Goal: Task Accomplishment & Management: Manage account settings

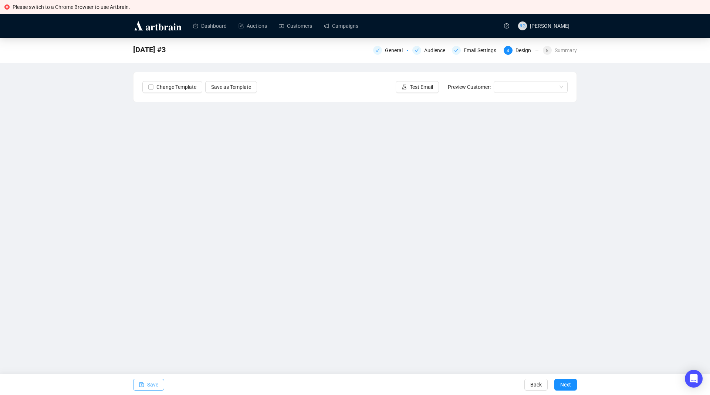
click at [142, 383] on icon "save" at bounding box center [141, 384] width 5 height 5
click at [154, 381] on span "Save" at bounding box center [152, 384] width 11 height 21
click at [145, 384] on button "Save" at bounding box center [148, 384] width 31 height 12
click at [146, 382] on button "Save" at bounding box center [148, 384] width 31 height 12
click at [158, 382] on button "Save" at bounding box center [148, 384] width 31 height 12
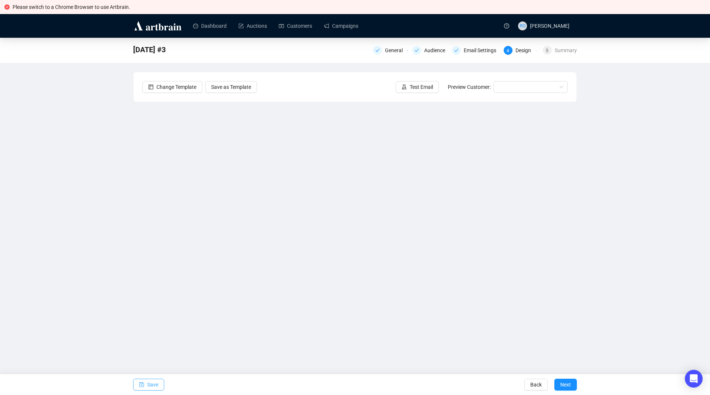
click at [155, 383] on span "Save" at bounding box center [152, 384] width 11 height 21
click at [150, 384] on span "Save" at bounding box center [152, 384] width 11 height 21
click at [156, 386] on span "Save" at bounding box center [152, 384] width 11 height 21
click at [149, 381] on span "Save" at bounding box center [152, 384] width 11 height 21
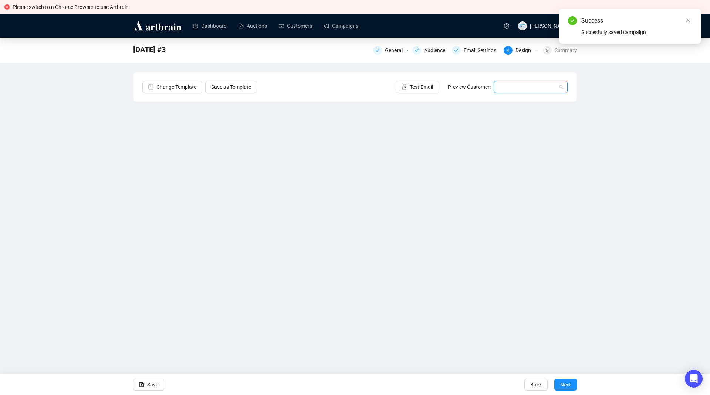
click at [514, 87] on input "search" at bounding box center [527, 86] width 58 height 11
click at [514, 100] on div "[PERSON_NAME] | Example" at bounding box center [531, 102] width 62 height 8
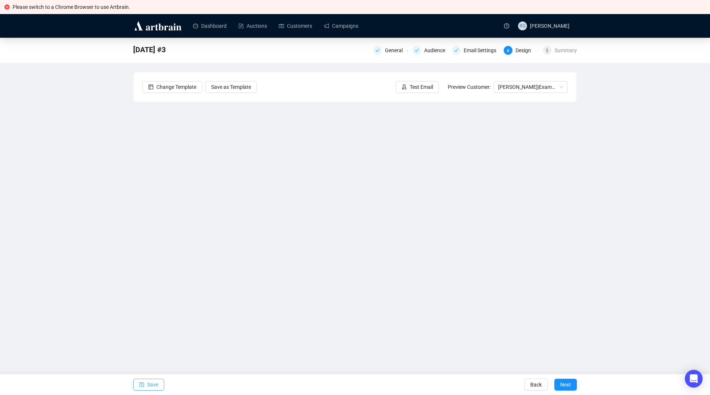
click at [158, 381] on button "Save" at bounding box center [148, 384] width 31 height 12
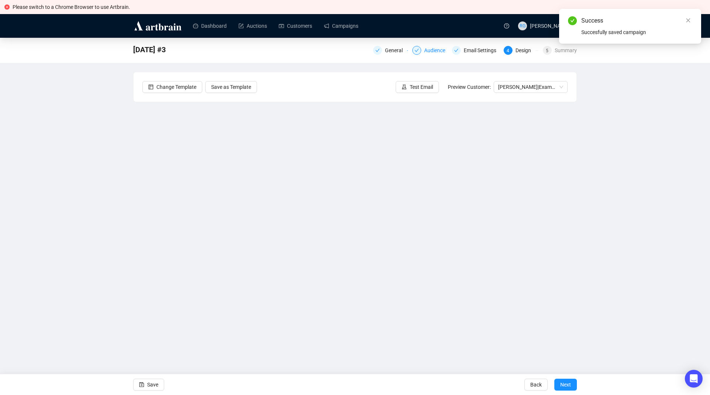
click at [430, 54] on div "Audience" at bounding box center [437, 50] width 26 height 9
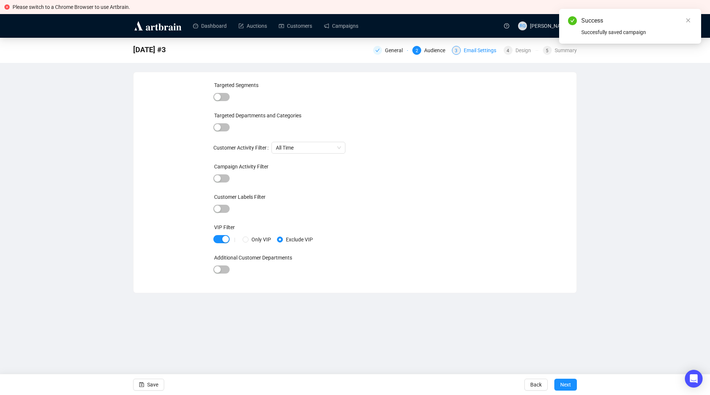
click at [470, 51] on div "Email Settings" at bounding box center [482, 50] width 37 height 9
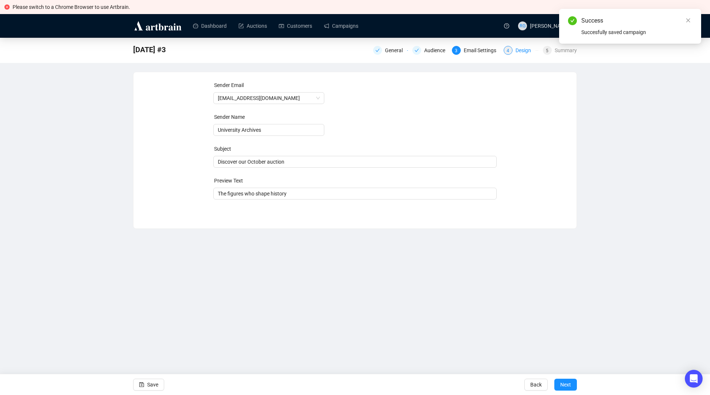
click at [515, 51] on div "4 Design" at bounding box center [521, 50] width 35 height 9
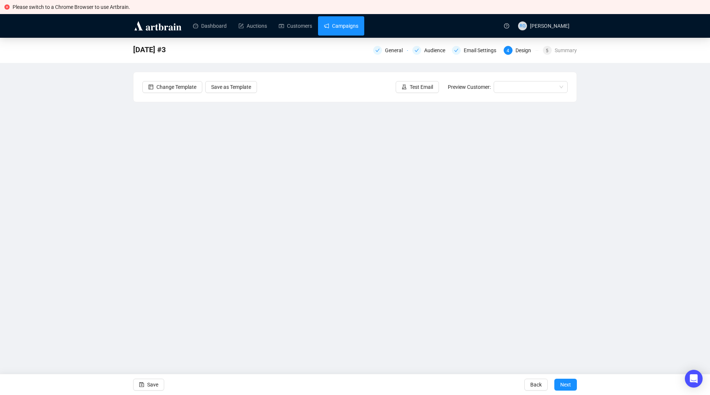
click at [358, 25] on link "Campaigns" at bounding box center [341, 25] width 34 height 19
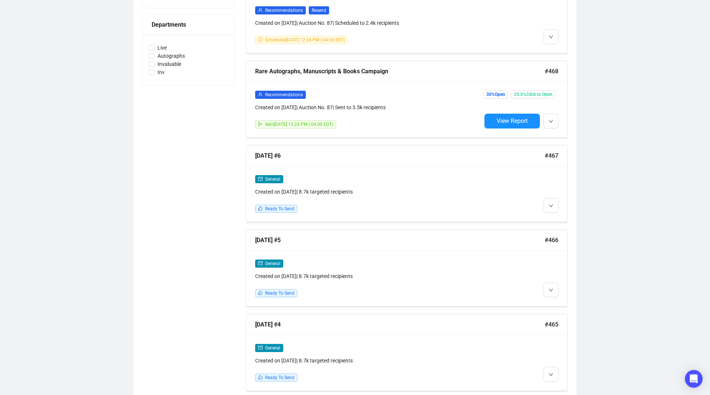
scroll to position [349, 0]
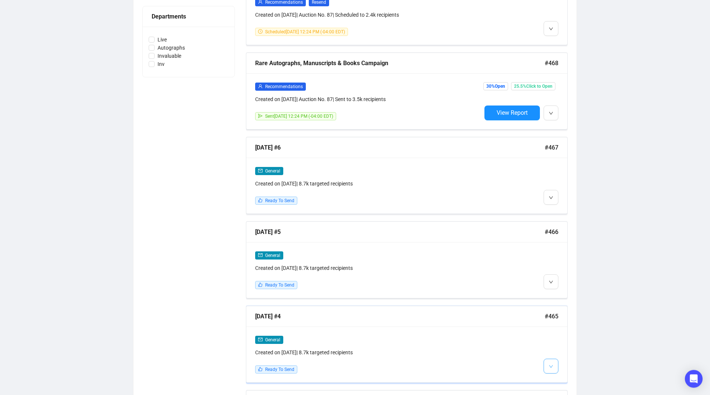
click at [554, 365] on button "button" at bounding box center [551, 365] width 15 height 15
click at [558, 321] on li "Edit" at bounding box center [564, 324] width 39 height 12
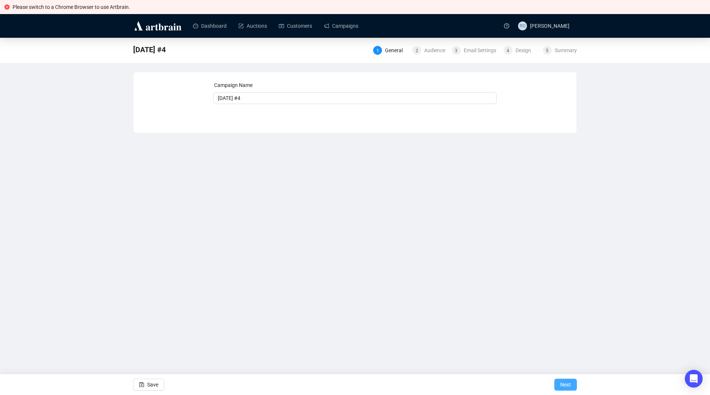
click at [566, 384] on span "Next" at bounding box center [565, 384] width 11 height 21
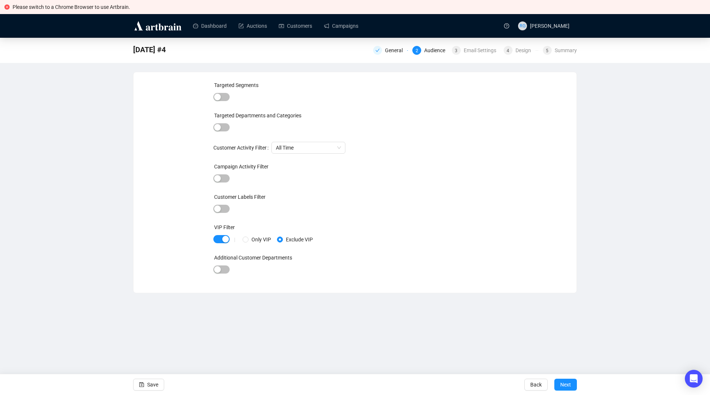
click at [566, 384] on span "Next" at bounding box center [565, 384] width 11 height 21
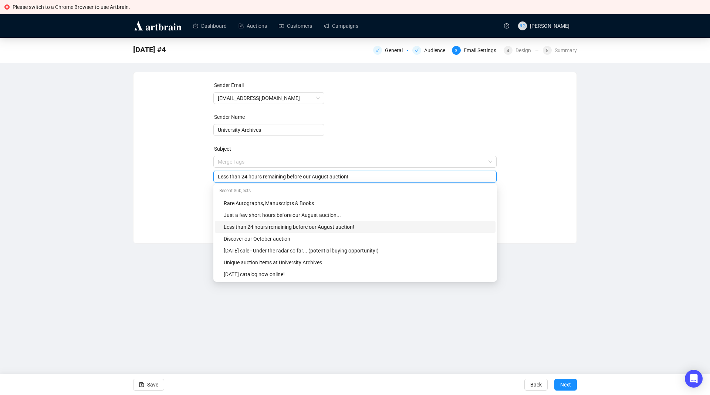
drag, startPoint x: 312, startPoint y: 164, endPoint x: 330, endPoint y: 172, distance: 19.5
click at [330, 172] on input "Less than 24 hours remaining before our August auction!" at bounding box center [355, 176] width 275 height 8
type input "Less than 24 hours remaining before our October auction!"
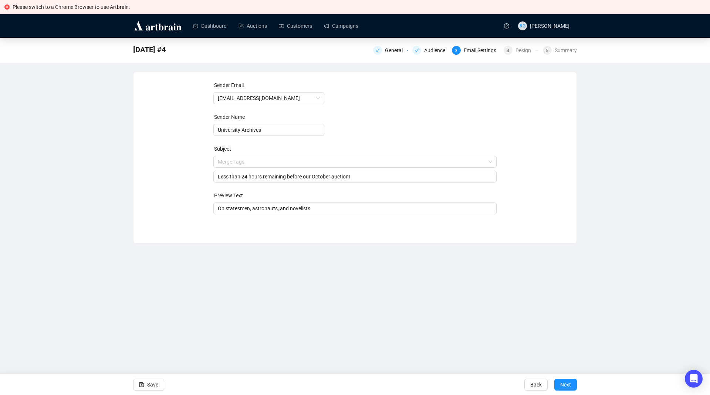
click at [185, 188] on div "Sender Email [EMAIL_ADDRESS][DOMAIN_NAME] Sender Name University Archives Subje…" at bounding box center [354, 152] width 425 height 142
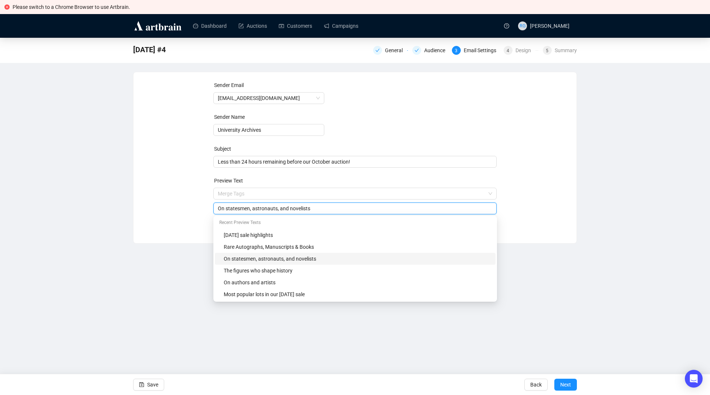
drag, startPoint x: 252, startPoint y: 208, endPoint x: 318, endPoint y: 209, distance: 66.2
click at [318, 209] on input "On statesmen, astronauts, and novelists" at bounding box center [355, 208] width 275 height 8
type input "On statesmen, religious leaders, and activists"
click at [142, 383] on icon "save" at bounding box center [141, 384] width 5 height 5
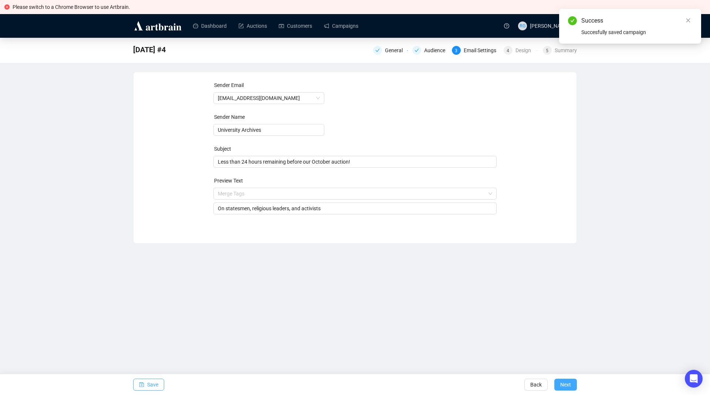
click at [570, 384] on span "Next" at bounding box center [565, 384] width 11 height 21
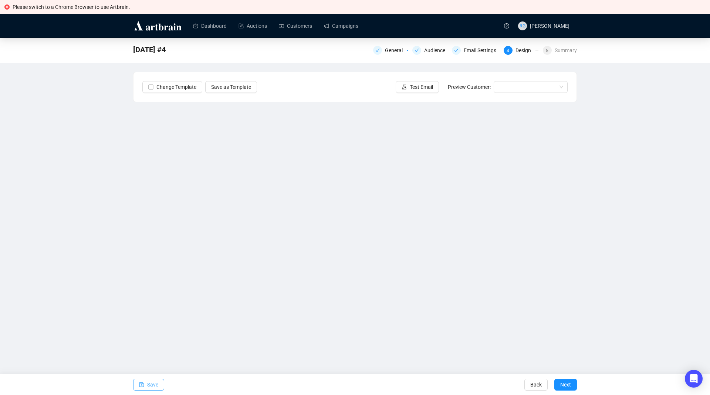
click at [150, 384] on span "Save" at bounding box center [152, 384] width 11 height 21
click at [154, 386] on span "Save" at bounding box center [152, 384] width 11 height 21
click at [151, 384] on span "Save" at bounding box center [152, 384] width 11 height 21
click at [152, 383] on span "Save" at bounding box center [152, 384] width 11 height 21
click at [154, 384] on span "Save" at bounding box center [152, 384] width 11 height 21
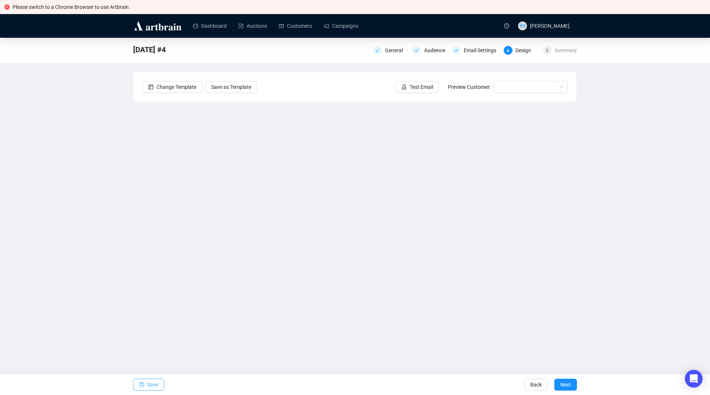
click at [146, 382] on button "Save" at bounding box center [148, 384] width 31 height 12
click at [147, 386] on span "Save" at bounding box center [152, 384] width 11 height 21
click at [146, 385] on button "Save" at bounding box center [148, 384] width 31 height 12
click at [142, 387] on icon "save" at bounding box center [141, 384] width 5 height 5
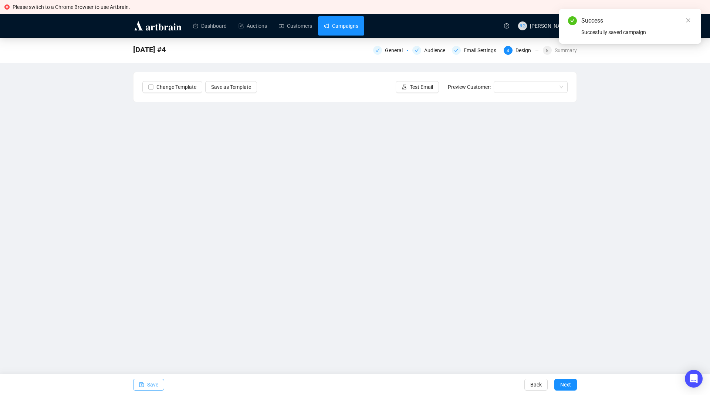
click at [348, 30] on link "Campaigns" at bounding box center [341, 25] width 34 height 19
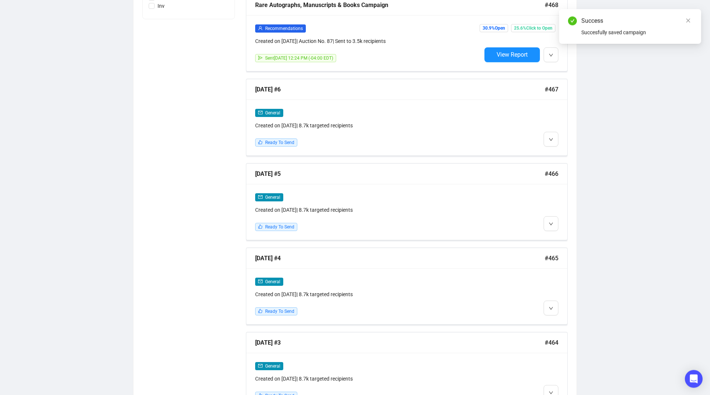
scroll to position [415, 0]
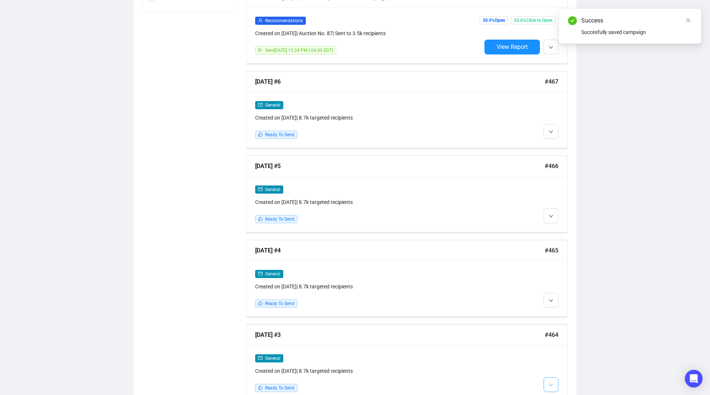
click at [551, 380] on span "button" at bounding box center [551, 384] width 4 height 9
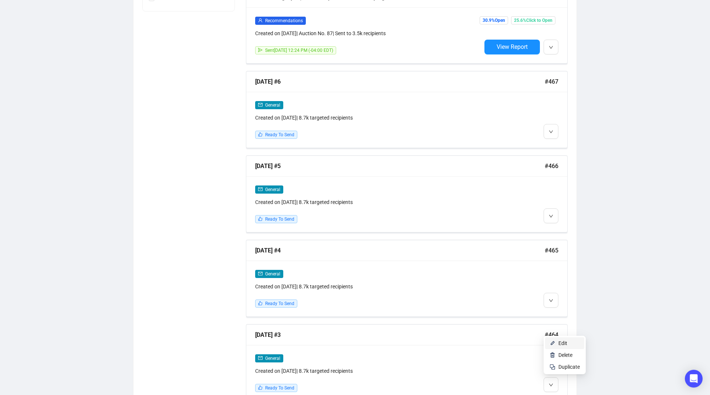
click at [561, 343] on span "Edit" at bounding box center [563, 343] width 9 height 6
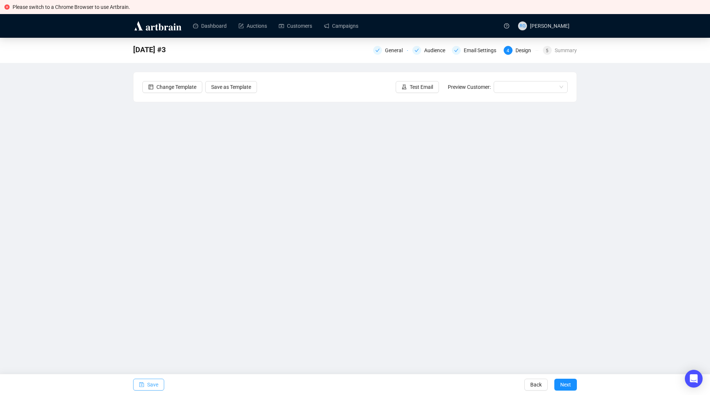
click at [158, 386] on button "Save" at bounding box center [148, 384] width 31 height 12
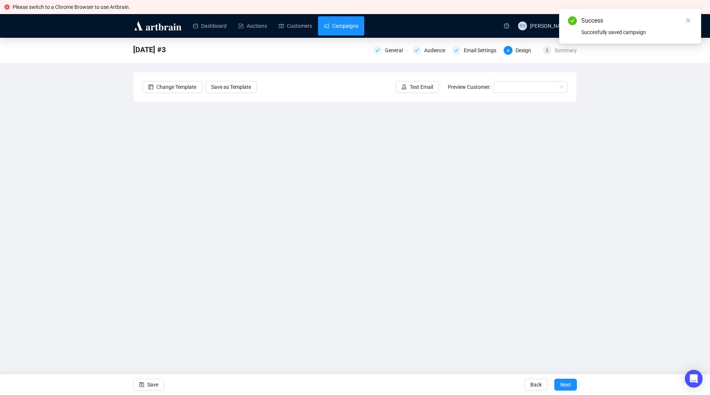
click at [334, 34] on link "Campaigns" at bounding box center [341, 25] width 34 height 19
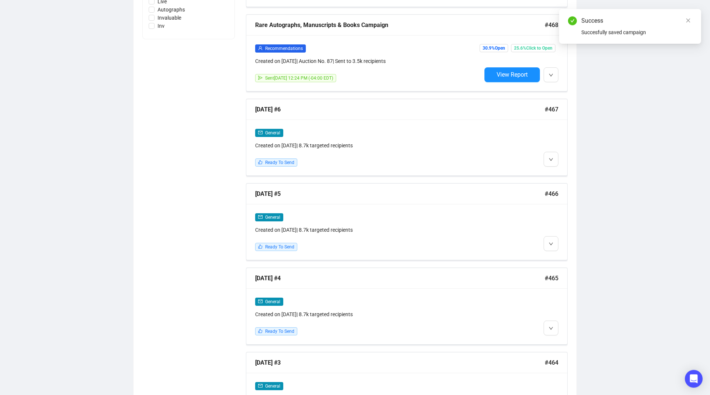
scroll to position [389, 0]
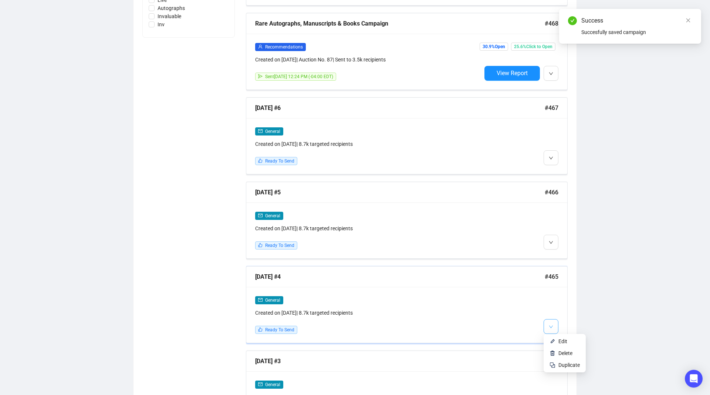
click at [551, 324] on icon "down" at bounding box center [551, 326] width 4 height 4
click at [556, 340] on li "Edit" at bounding box center [564, 341] width 39 height 12
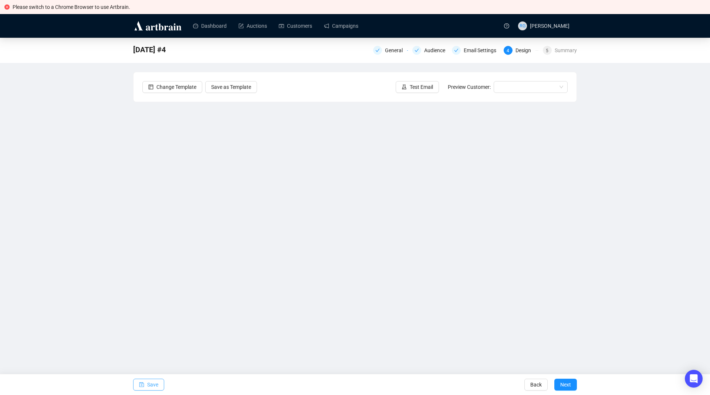
click at [153, 384] on span "Save" at bounding box center [152, 384] width 11 height 21
click at [148, 383] on span "Save" at bounding box center [152, 384] width 11 height 21
click at [151, 383] on span "Save" at bounding box center [152, 384] width 11 height 21
click at [149, 384] on span "Save" at bounding box center [152, 384] width 11 height 21
click at [141, 382] on icon "save" at bounding box center [141, 384] width 5 height 5
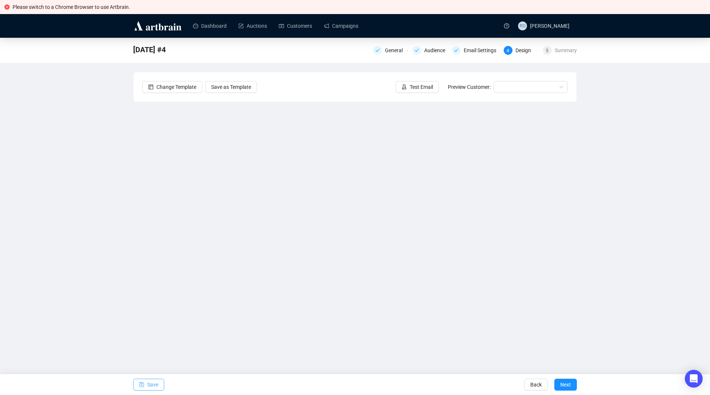
click at [135, 382] on button "Save" at bounding box center [148, 384] width 31 height 12
click at [148, 384] on span "Save" at bounding box center [152, 384] width 11 height 21
click at [154, 385] on span "Save" at bounding box center [152, 384] width 11 height 21
click at [148, 385] on span "Save" at bounding box center [152, 384] width 11 height 21
click at [143, 382] on icon "save" at bounding box center [141, 384] width 5 height 5
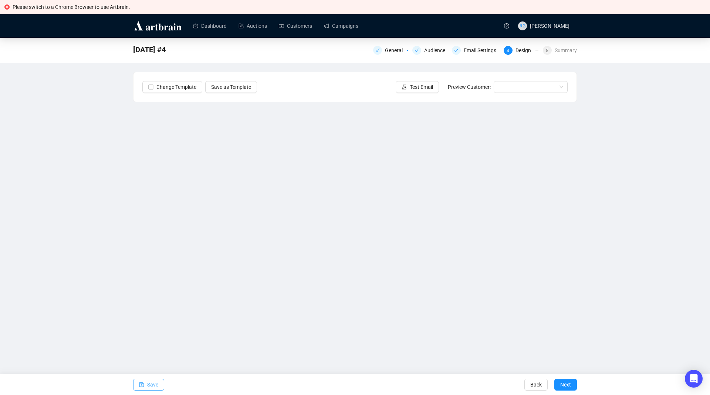
click at [152, 382] on span "Save" at bounding box center [152, 384] width 11 height 21
click at [155, 385] on span "Save" at bounding box center [152, 384] width 11 height 21
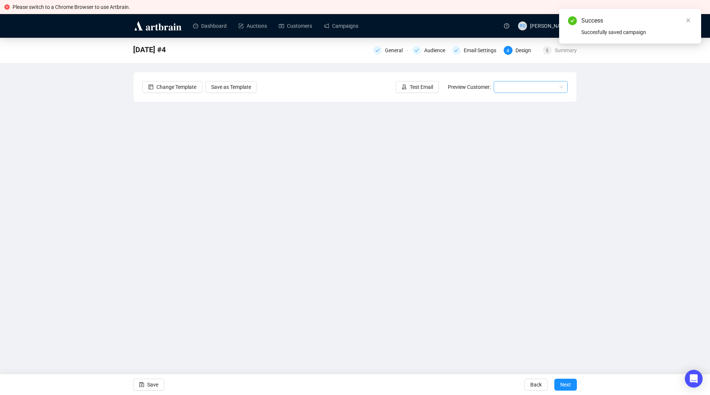
click at [516, 91] on input "search" at bounding box center [527, 86] width 58 height 11
click at [516, 101] on div "[PERSON_NAME] | Example" at bounding box center [531, 102] width 62 height 8
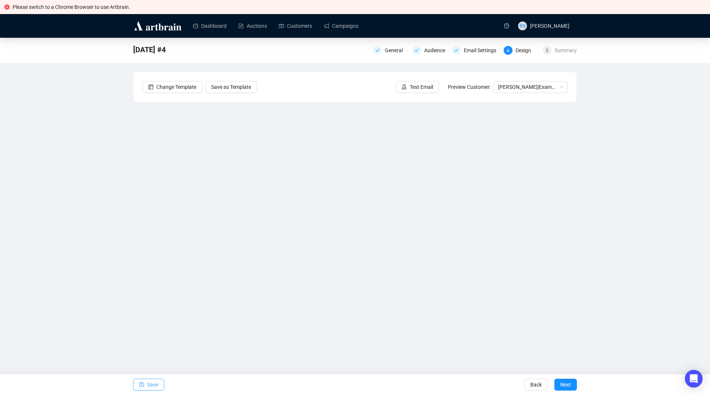
click at [145, 383] on button "Save" at bounding box center [148, 384] width 31 height 12
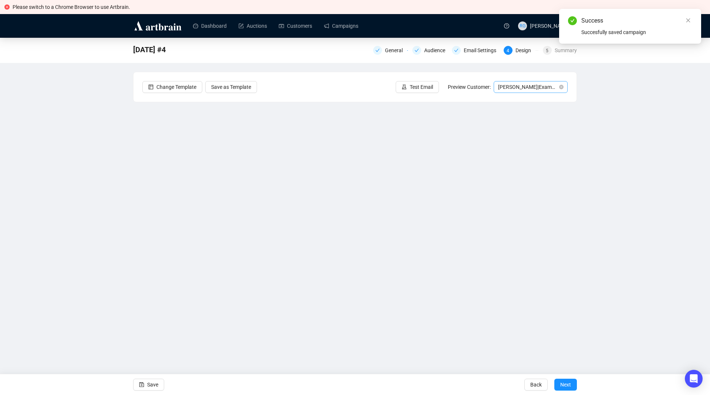
click at [529, 88] on span "[PERSON_NAME] | Example" at bounding box center [530, 86] width 65 height 11
click at [523, 115] on div "[PERSON_NAME] | Example" at bounding box center [531, 113] width 62 height 8
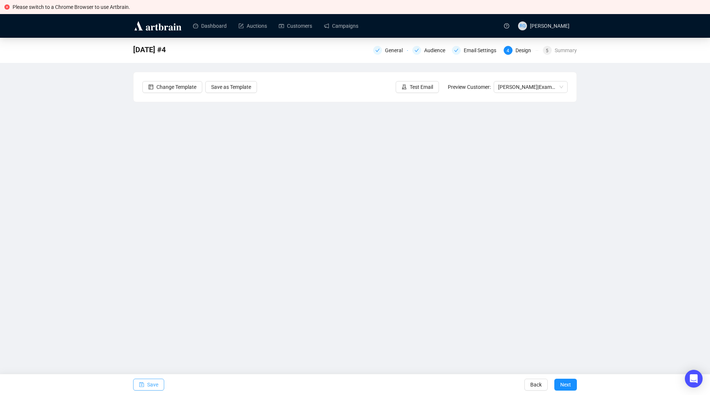
click at [149, 387] on span "Save" at bounding box center [152, 384] width 11 height 21
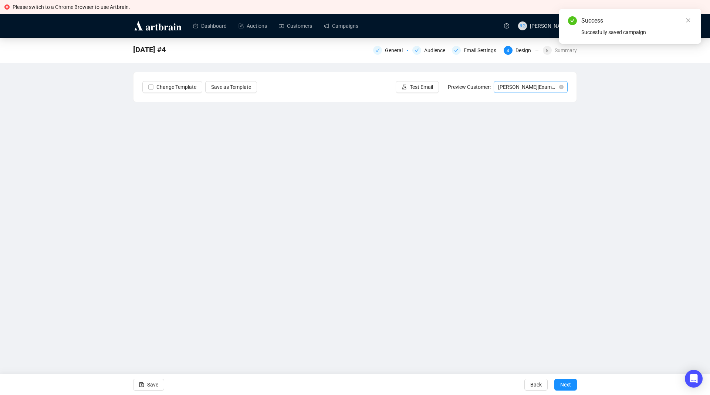
click at [519, 92] on span "[PERSON_NAME] | Example" at bounding box center [530, 86] width 65 height 11
click at [521, 100] on div "[PERSON_NAME] | Example" at bounding box center [531, 102] width 62 height 8
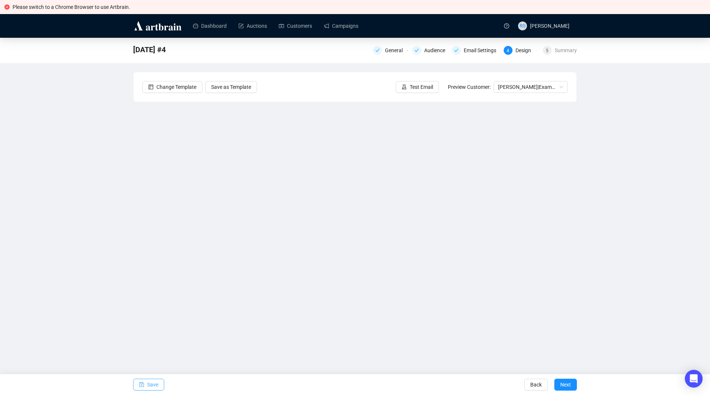
click at [144, 379] on span "button" at bounding box center [141, 384] width 5 height 21
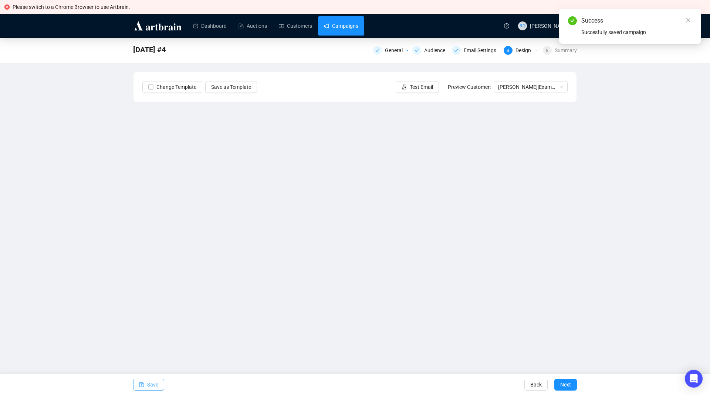
click at [332, 25] on link "Campaigns" at bounding box center [341, 25] width 34 height 19
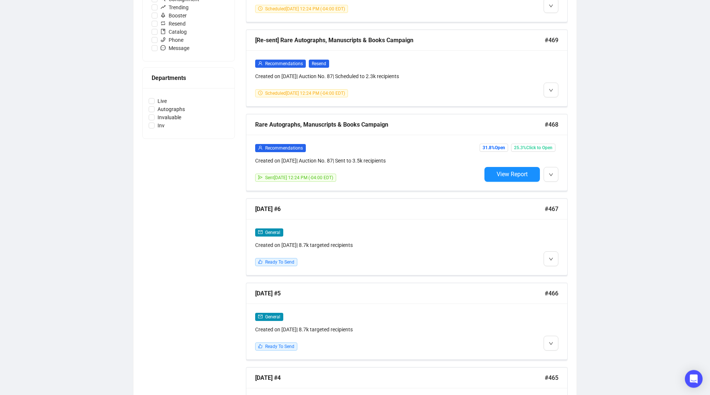
scroll to position [291, 0]
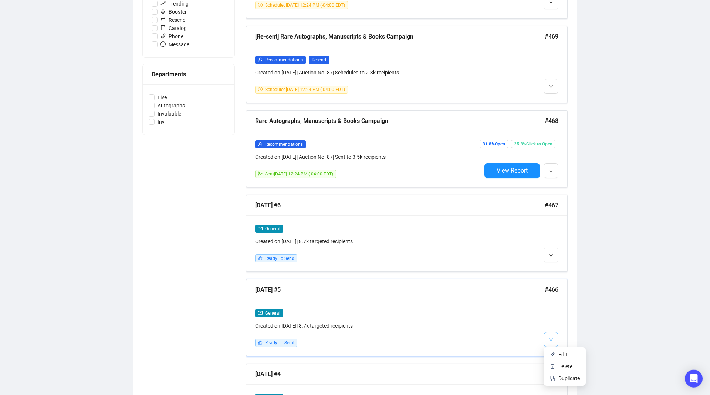
click at [554, 343] on button "button" at bounding box center [551, 339] width 15 height 15
click at [557, 354] on li "Edit" at bounding box center [564, 354] width 39 height 12
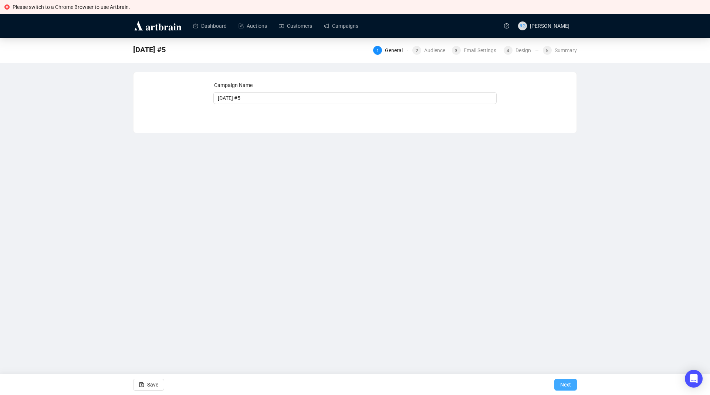
click at [576, 385] on button "Next" at bounding box center [565, 384] width 23 height 12
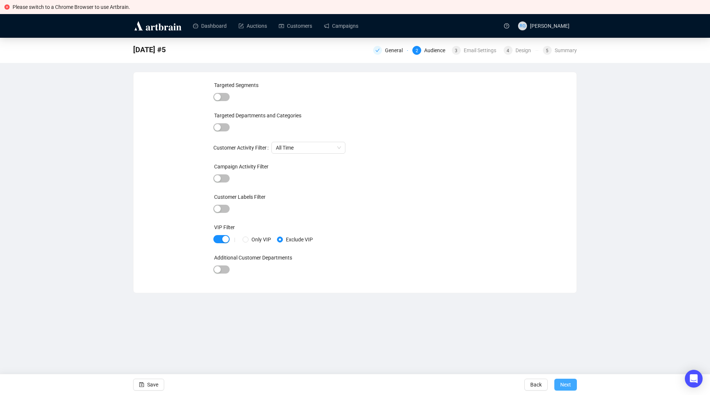
click at [569, 387] on span "Next" at bounding box center [565, 384] width 11 height 21
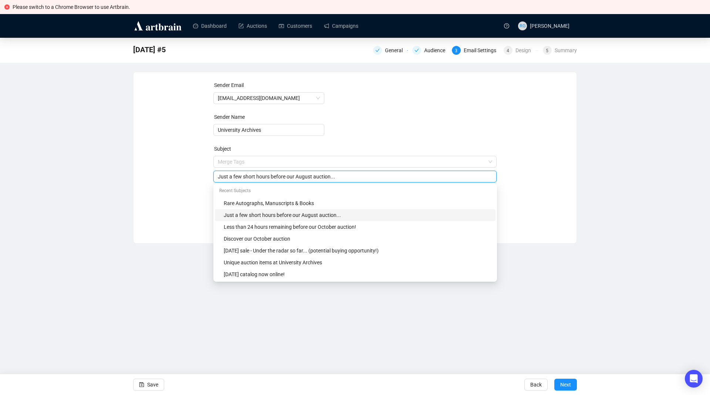
drag, startPoint x: 297, startPoint y: 162, endPoint x: 311, endPoint y: 165, distance: 14.7
click at [311, 172] on input "Just a few short hours before our August auction..." at bounding box center [355, 176] width 275 height 8
type input "Just a few short hours before our October auction..."
click at [153, 385] on span "Save" at bounding box center [152, 384] width 11 height 21
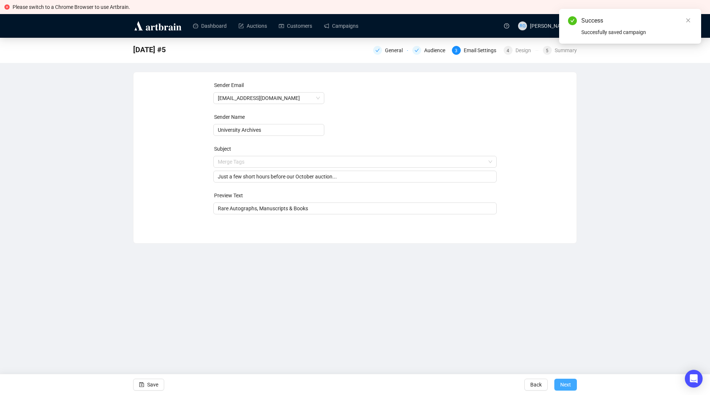
click at [563, 382] on span "Next" at bounding box center [565, 384] width 11 height 21
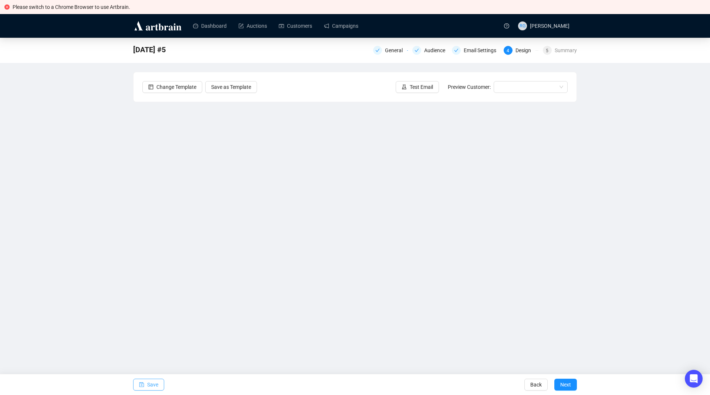
click at [155, 384] on span "Save" at bounding box center [152, 384] width 11 height 21
click at [154, 384] on span "Save" at bounding box center [152, 384] width 11 height 21
click at [154, 381] on span "Save" at bounding box center [152, 384] width 11 height 21
click at [142, 385] on icon "save" at bounding box center [141, 384] width 5 height 5
click at [158, 382] on button "Save" at bounding box center [148, 384] width 31 height 12
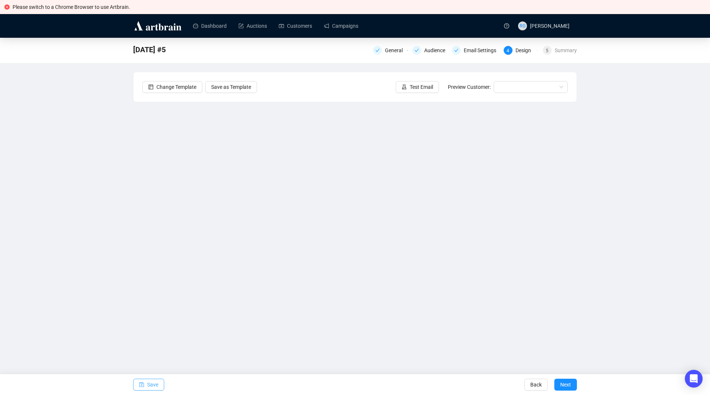
click at [148, 380] on span "Save" at bounding box center [152, 384] width 11 height 21
click at [160, 382] on button "Save" at bounding box center [148, 384] width 31 height 12
click at [157, 382] on span "Save" at bounding box center [152, 384] width 11 height 21
click at [153, 386] on span "Save" at bounding box center [152, 384] width 11 height 21
click at [151, 381] on span "Save" at bounding box center [152, 384] width 11 height 21
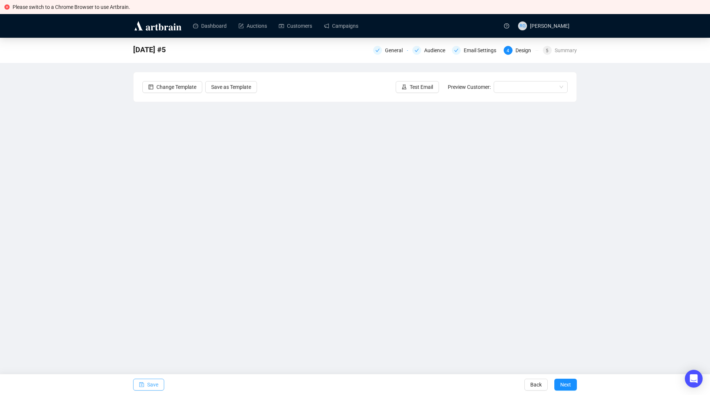
click at [140, 385] on icon "save" at bounding box center [141, 384] width 5 height 5
click at [156, 385] on span "Save" at bounding box center [152, 384] width 11 height 21
click at [155, 385] on span "Save" at bounding box center [152, 384] width 11 height 21
click at [149, 386] on span "Save" at bounding box center [152, 384] width 11 height 21
click at [152, 384] on span "Save" at bounding box center [152, 384] width 11 height 21
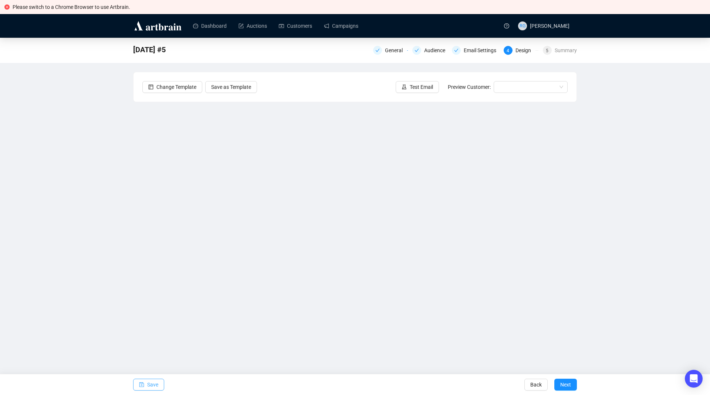
click at [153, 387] on span "Save" at bounding box center [152, 384] width 11 height 21
click at [152, 387] on span "Save" at bounding box center [152, 384] width 11 height 21
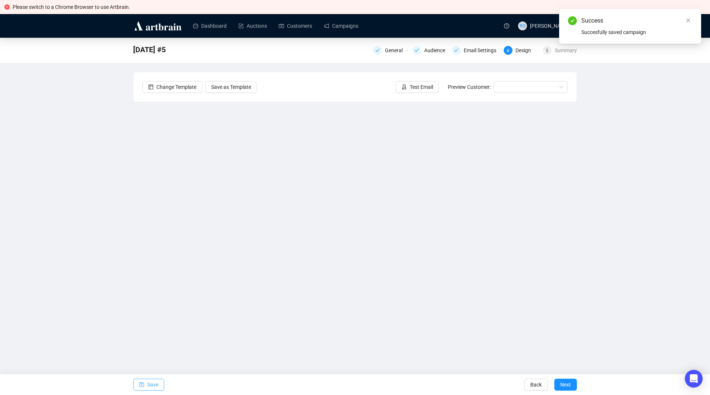
click at [142, 383] on icon "save" at bounding box center [141, 384] width 5 height 5
click at [511, 84] on input "search" at bounding box center [527, 86] width 58 height 11
click at [510, 101] on div "[PERSON_NAME] | Example" at bounding box center [531, 102] width 62 height 8
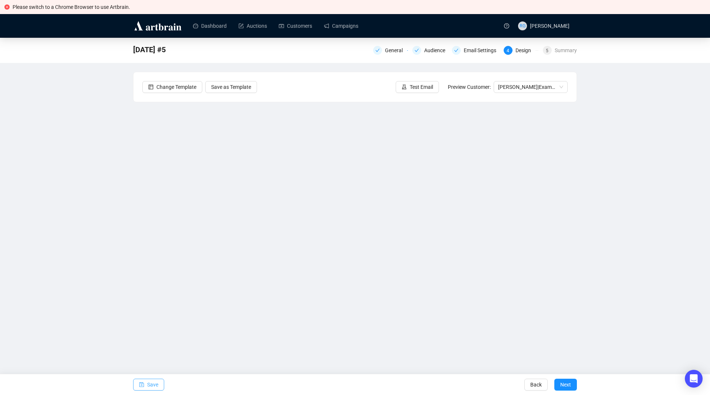
click at [159, 383] on button "Save" at bounding box center [148, 384] width 31 height 12
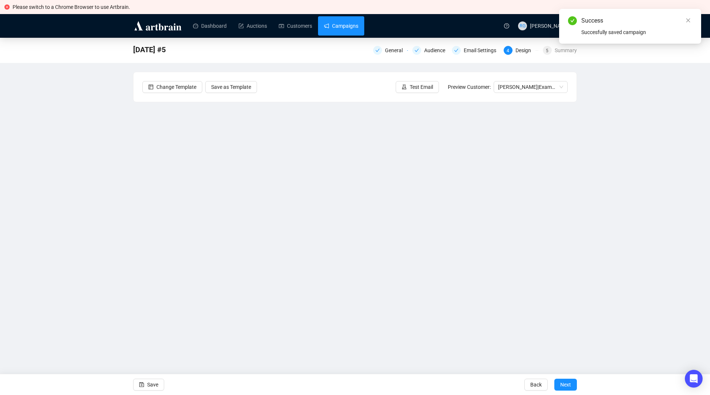
click at [338, 30] on link "Campaigns" at bounding box center [341, 25] width 34 height 19
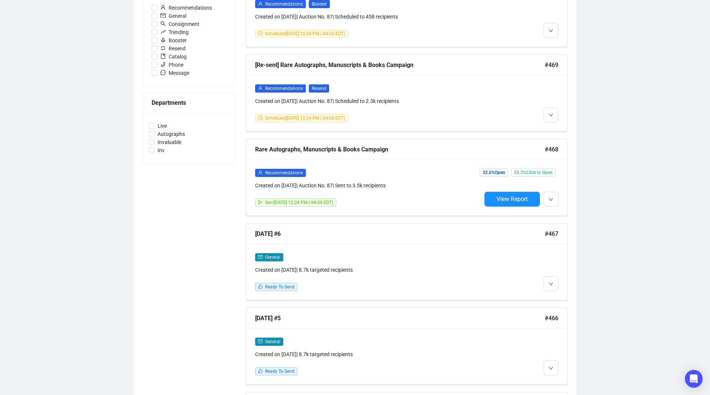
scroll to position [265, 0]
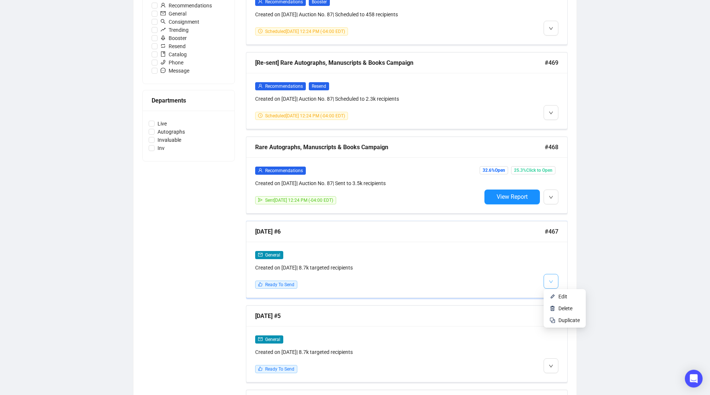
click at [554, 281] on button "button" at bounding box center [551, 281] width 15 height 15
click at [565, 294] on div "General Created on [DATE] | 8.7k targeted recipients Ready To Send" at bounding box center [406, 270] width 321 height 56
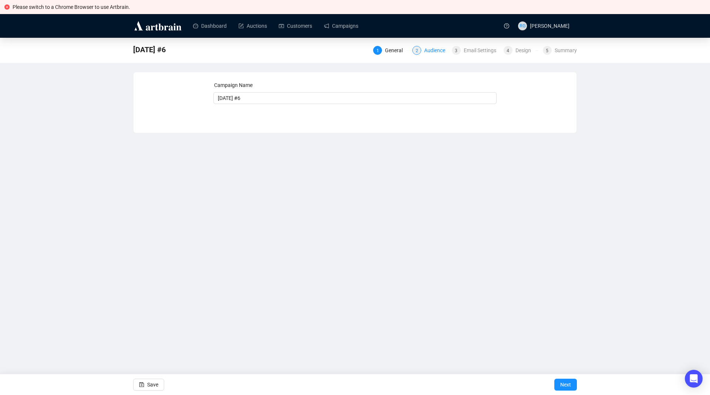
click at [439, 50] on div "Audience" at bounding box center [437, 50] width 26 height 9
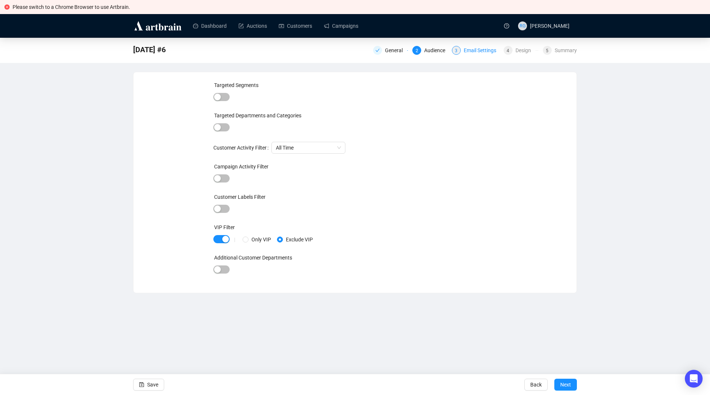
click at [468, 51] on div "Email Settings" at bounding box center [482, 50] width 37 height 9
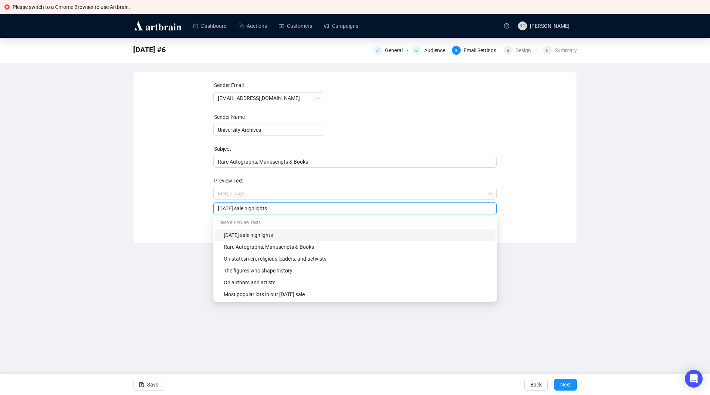
drag, startPoint x: 241, startPoint y: 193, endPoint x: 206, endPoint y: 194, distance: 34.4
click at [218, 204] on input "[DATE] sale highlights" at bounding box center [355, 208] width 275 height 8
type input "[DATE] sale highlights"
click at [141, 384] on icon "save" at bounding box center [141, 384] width 5 height 5
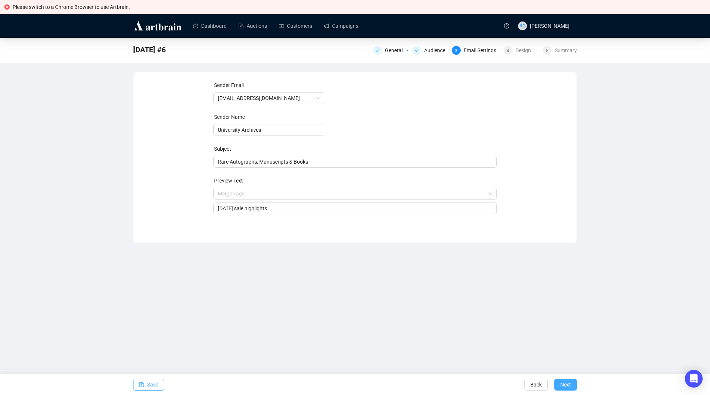
click at [564, 386] on span "Next" at bounding box center [565, 384] width 11 height 21
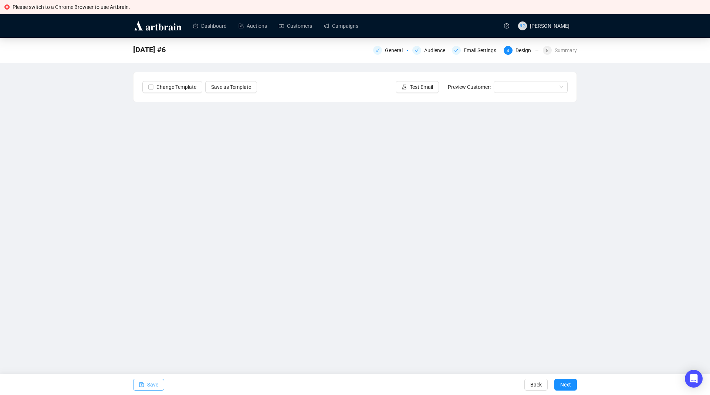
click at [151, 382] on span "Save" at bounding box center [152, 384] width 11 height 21
click at [156, 384] on span "Save" at bounding box center [152, 384] width 11 height 21
click at [149, 385] on span "Save" at bounding box center [152, 384] width 11 height 21
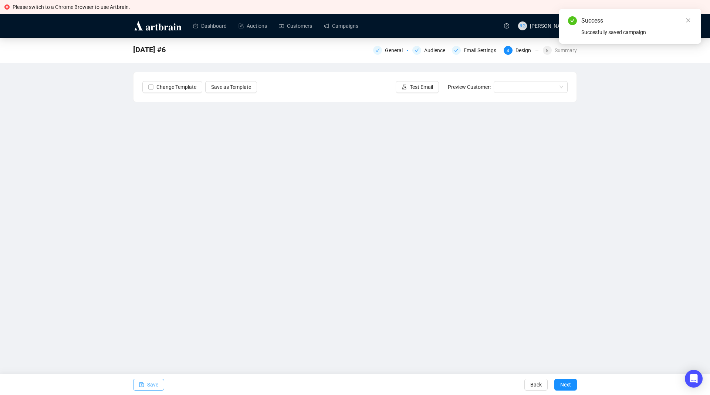
click at [144, 382] on button "Save" at bounding box center [148, 384] width 31 height 12
click at [500, 89] on input "search" at bounding box center [527, 86] width 58 height 11
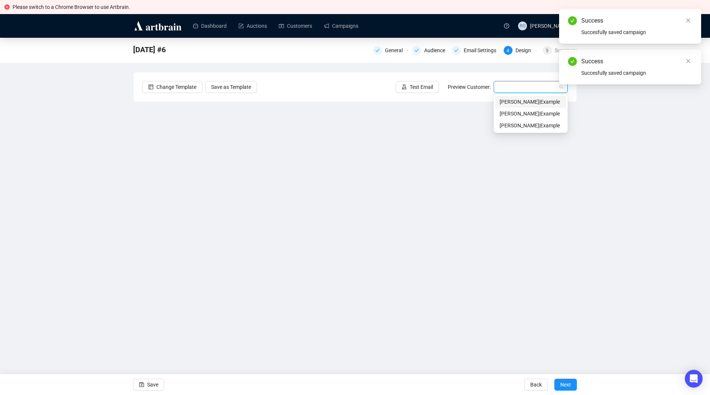
click at [507, 99] on div "[PERSON_NAME] | Example" at bounding box center [531, 102] width 62 height 8
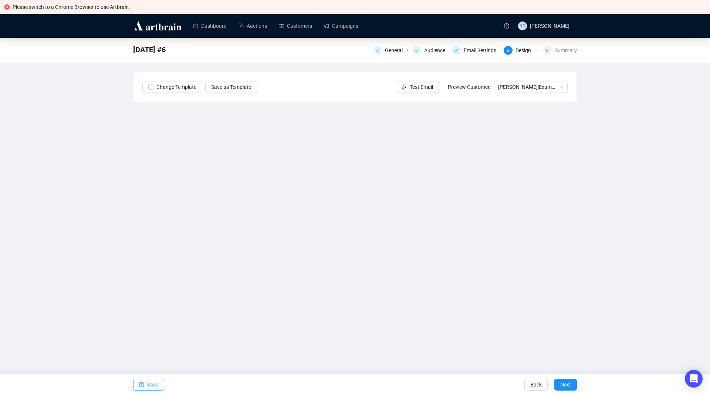
click at [148, 386] on span "Save" at bounding box center [152, 384] width 11 height 21
